Goal: Book appointment/travel/reservation

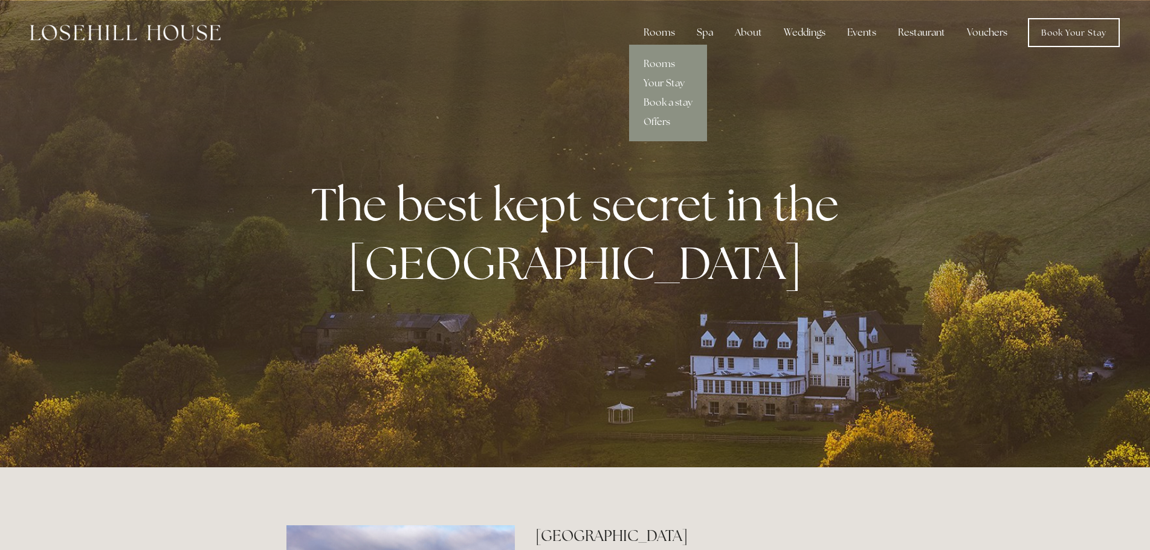
click at [666, 124] on link "Offers" at bounding box center [668, 121] width 78 height 19
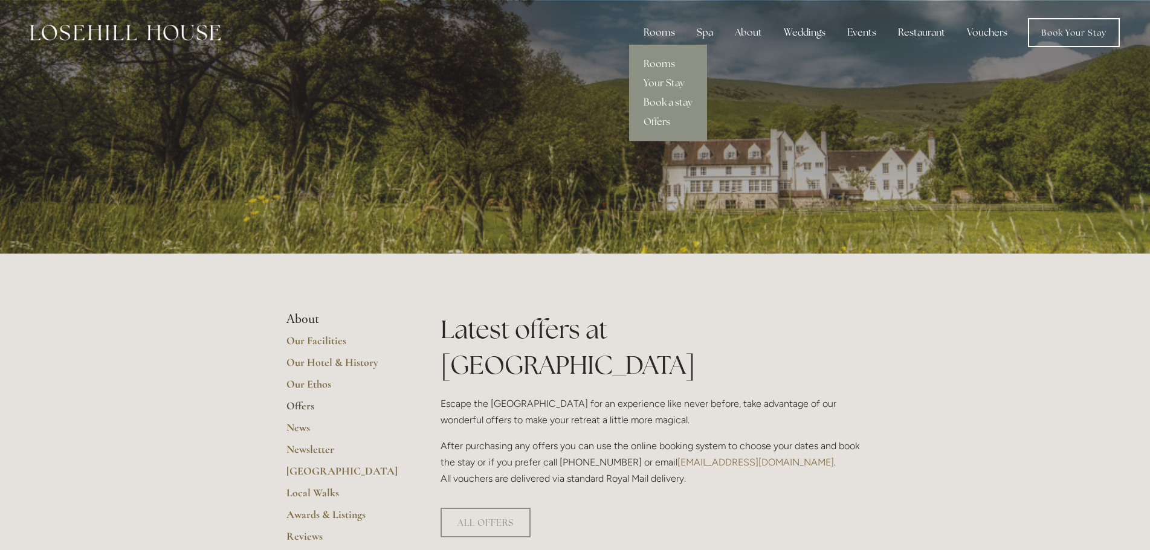
click at [671, 100] on link "Book a stay" at bounding box center [668, 102] width 78 height 19
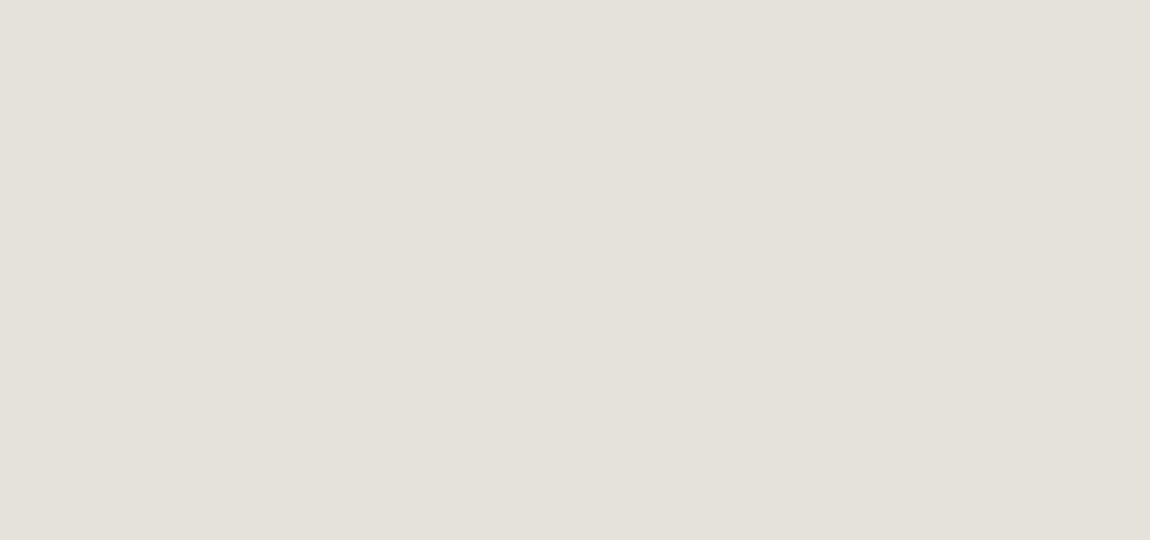
scroll to position [1019, 0]
